Goal: Task Accomplishment & Management: Use online tool/utility

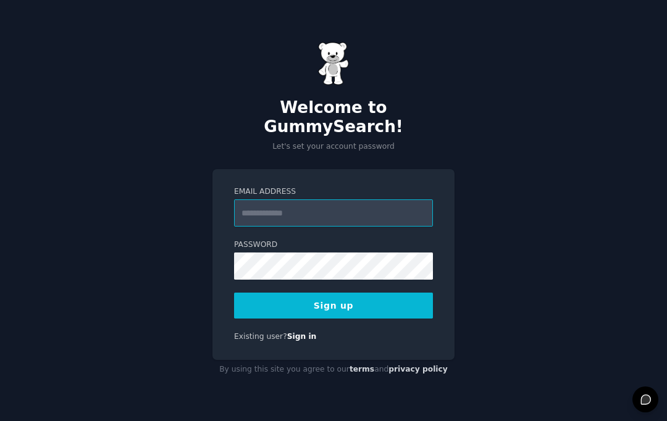
click at [371, 225] on input "Email Address" at bounding box center [333, 212] width 199 height 27
type input "**********"
click at [386, 316] on button "Sign up" at bounding box center [333, 306] width 199 height 26
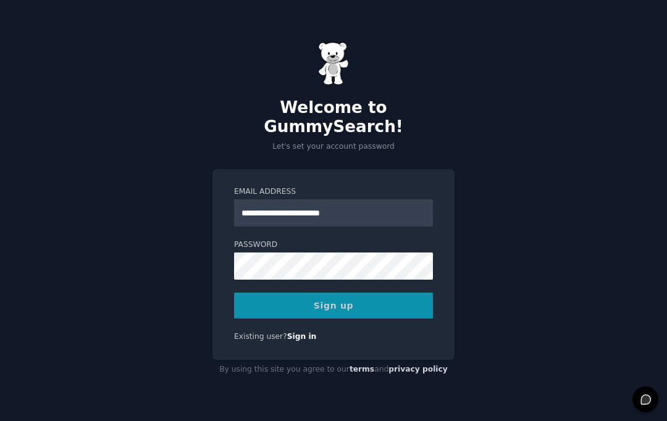
click at [353, 318] on div "Sign up" at bounding box center [333, 306] width 199 height 26
click at [374, 318] on div "Sign up" at bounding box center [333, 306] width 199 height 26
click at [353, 293] on div "Sign up" at bounding box center [333, 306] width 199 height 26
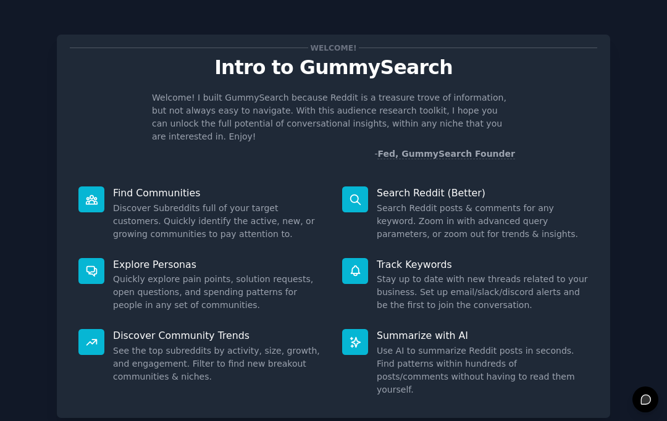
click at [230, 202] on dd "Discover Subreddits full of your target customers. Quickly identify the active,…" at bounding box center [219, 221] width 212 height 39
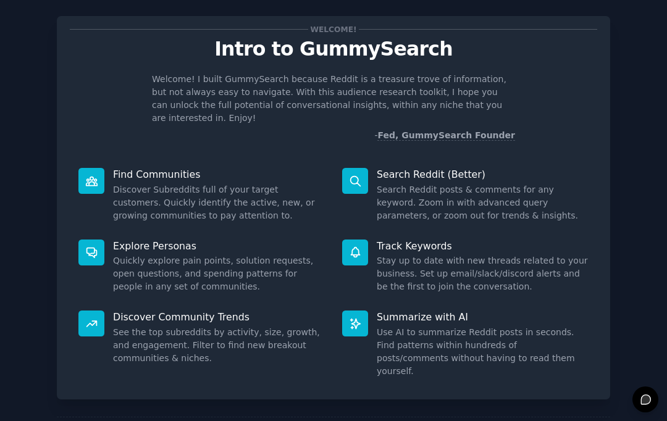
scroll to position [19, 0]
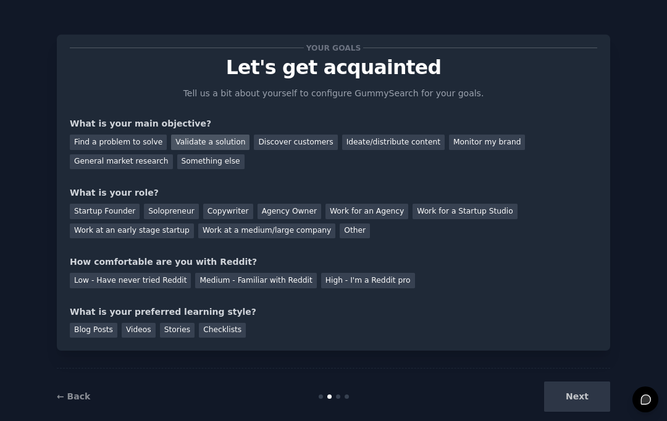
click at [199, 135] on div "Validate a solution" at bounding box center [210, 142] width 78 height 15
click at [131, 154] on div "General market research" at bounding box center [121, 161] width 103 height 15
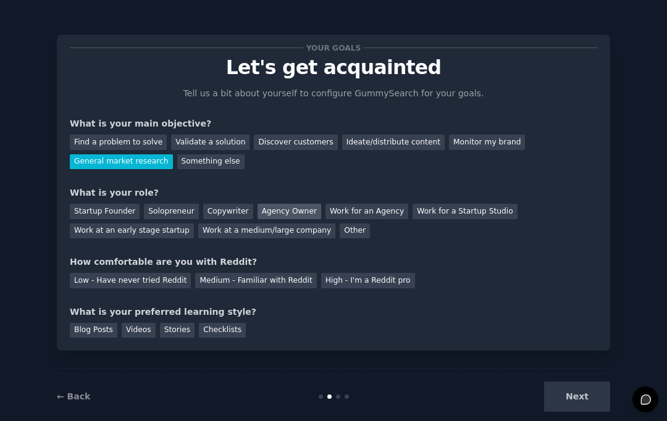
click at [282, 204] on div "Agency Owner" at bounding box center [289, 211] width 64 height 15
click at [155, 273] on div "Low - Have never tried Reddit" at bounding box center [130, 280] width 121 height 15
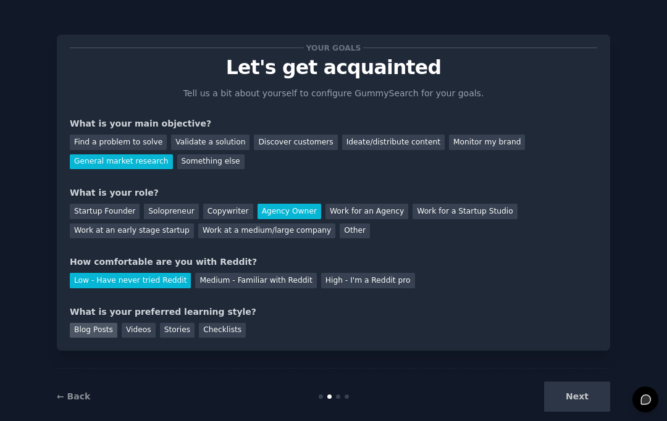
click at [101, 323] on div "Blog Posts" at bounding box center [94, 330] width 48 height 15
click at [582, 381] on button "Next" at bounding box center [577, 396] width 66 height 30
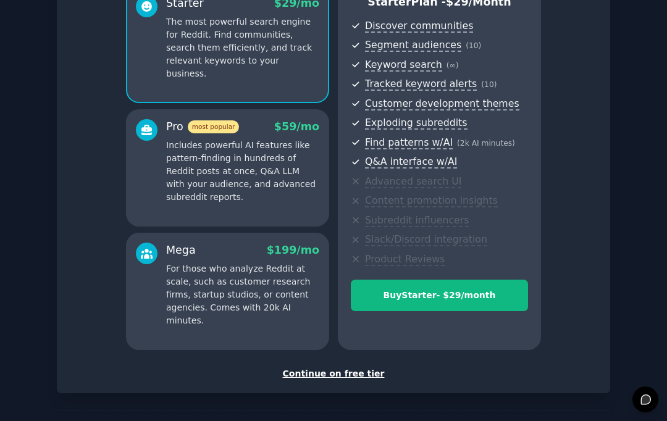
scroll to position [123, 0]
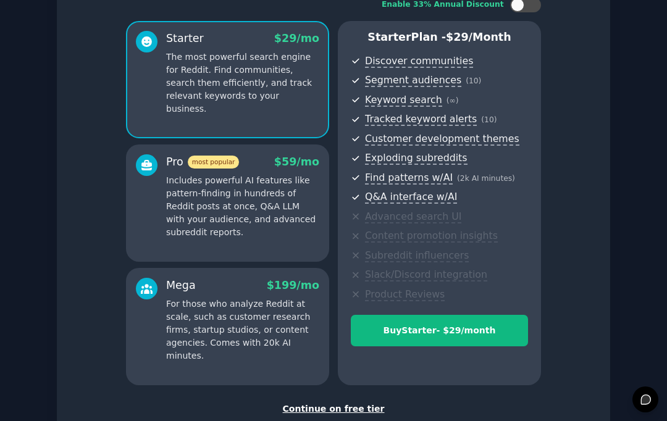
click at [340, 402] on div "Continue on free tier" at bounding box center [333, 408] width 527 height 13
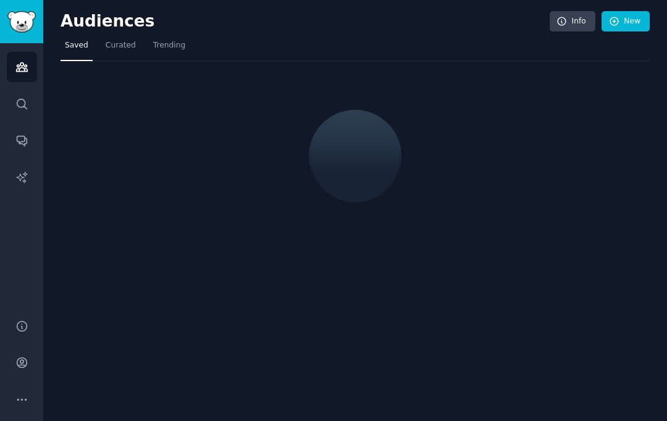
click at [587, 374] on div "Audiences Info New Saved Curated Trending" at bounding box center [354, 210] width 623 height 421
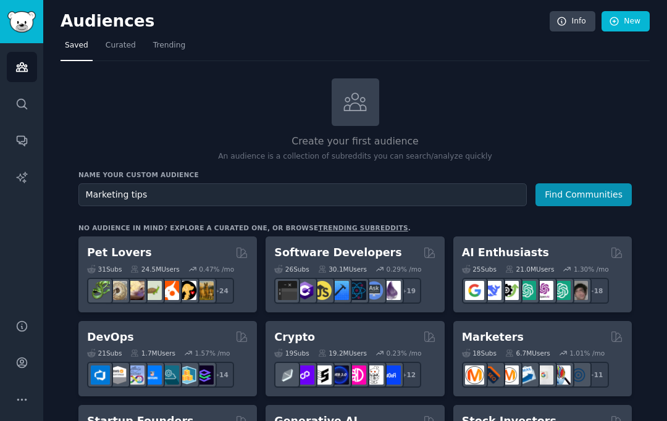
type input "Marketing tips"
click at [585, 183] on button "Find Communities" at bounding box center [583, 194] width 96 height 23
